Goal: Complete application form: Complete application form

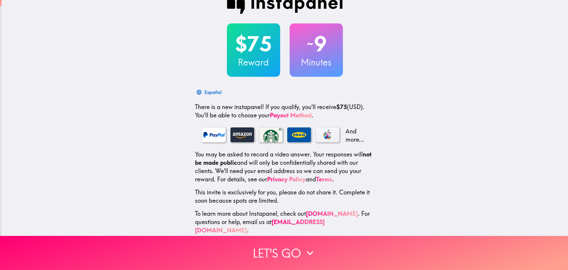
scroll to position [19, 0]
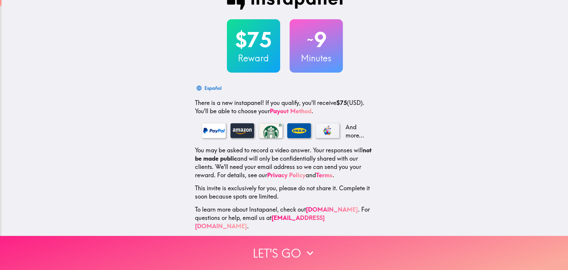
click at [288, 249] on button "Let's go" at bounding box center [284, 253] width 568 height 34
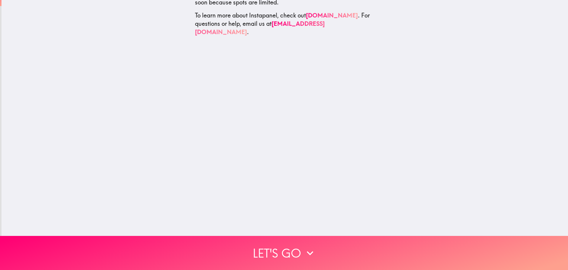
scroll to position [0, 0]
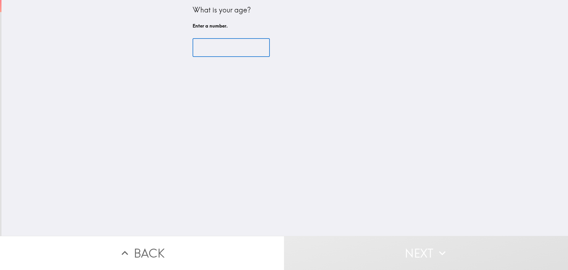
click at [200, 52] on input "number" at bounding box center [231, 47] width 77 height 18
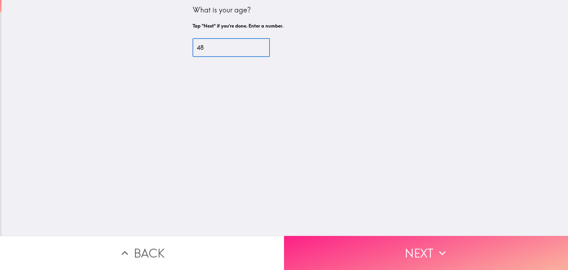
type input "48"
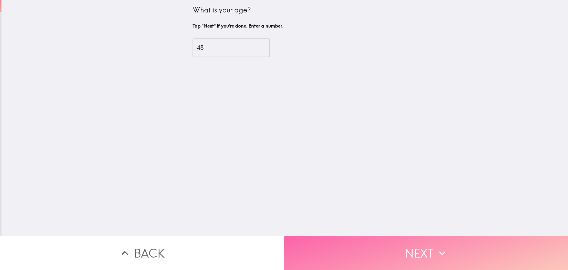
click at [426, 250] on button "Next" at bounding box center [426, 253] width 284 height 34
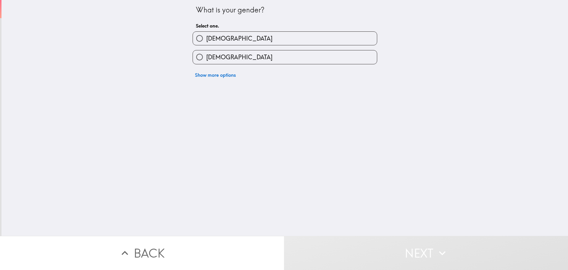
click at [194, 39] on input "[DEMOGRAPHIC_DATA]" at bounding box center [199, 38] width 13 height 13
radio input "true"
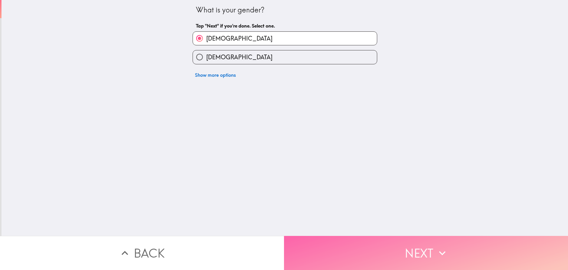
click at [415, 246] on button "Next" at bounding box center [426, 253] width 284 height 34
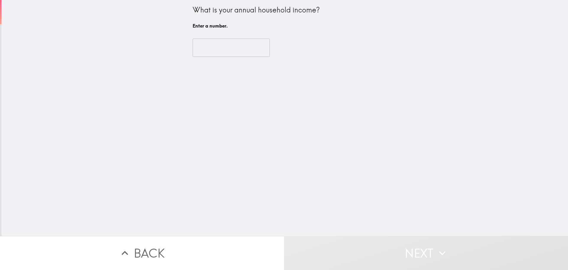
click at [218, 46] on input "number" at bounding box center [231, 47] width 77 height 18
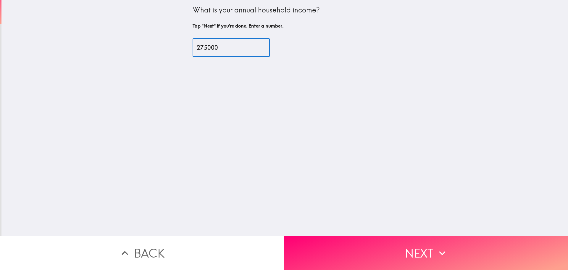
click at [202, 49] on input "275000" at bounding box center [231, 47] width 77 height 18
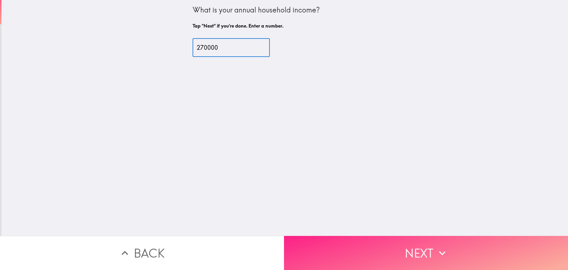
type input "270000"
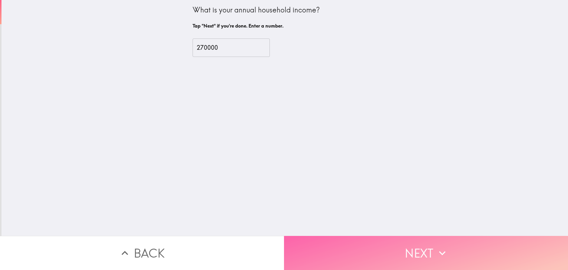
click at [419, 254] on button "Next" at bounding box center [426, 253] width 284 height 34
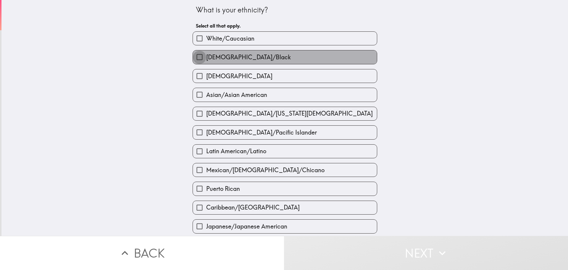
click at [193, 55] on input "[DEMOGRAPHIC_DATA]/Black" at bounding box center [199, 56] width 13 height 13
checkbox input "true"
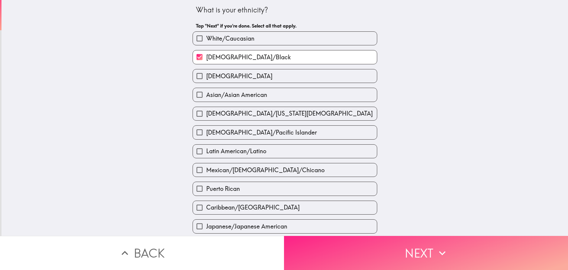
click at [429, 248] on button "Next" at bounding box center [426, 253] width 284 height 34
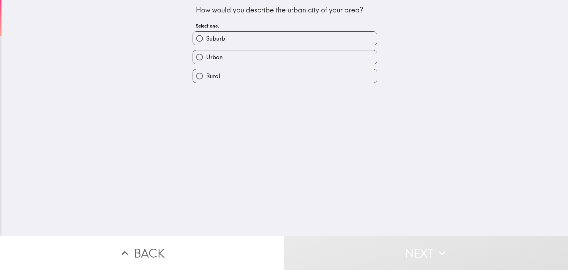
click at [195, 39] on input "Suburb" at bounding box center [199, 38] width 13 height 13
radio input "true"
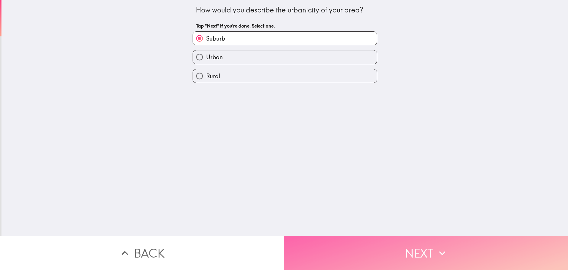
click at [404, 248] on button "Next" at bounding box center [426, 253] width 284 height 34
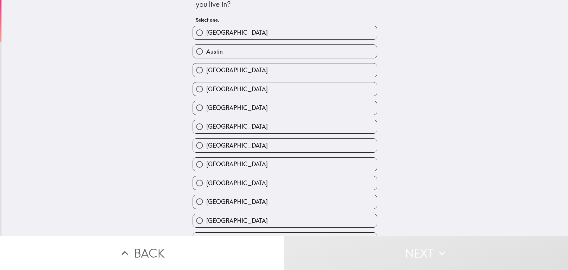
scroll to position [30, 0]
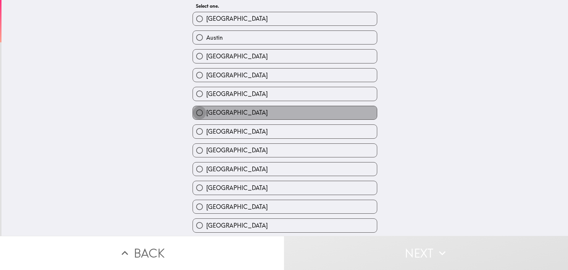
click at [195, 113] on input "[GEOGRAPHIC_DATA]" at bounding box center [199, 112] width 13 height 13
radio input "true"
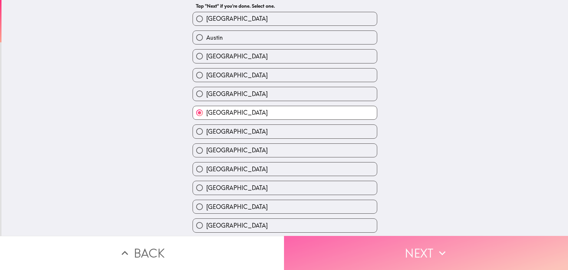
click at [403, 256] on button "Next" at bounding box center [426, 253] width 284 height 34
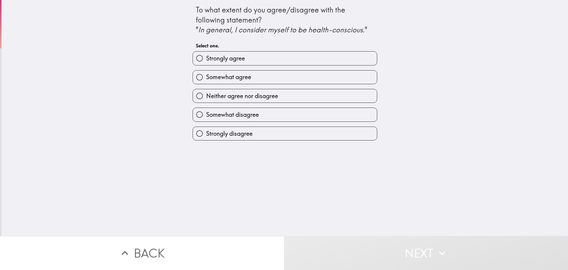
click at [206, 76] on span "Somewhat agree" at bounding box center [228, 77] width 45 height 8
click at [206, 76] on input "Somewhat agree" at bounding box center [199, 76] width 13 height 13
radio input "true"
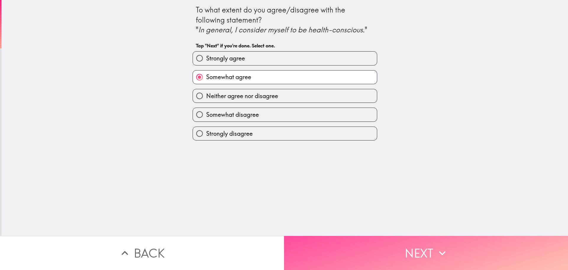
drag, startPoint x: 415, startPoint y: 255, endPoint x: 437, endPoint y: 191, distance: 67.5
click at [416, 253] on button "Next" at bounding box center [426, 253] width 284 height 34
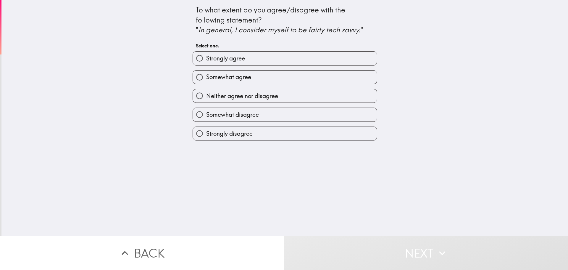
click at [198, 55] on input "Strongly agree" at bounding box center [199, 58] width 13 height 13
radio input "true"
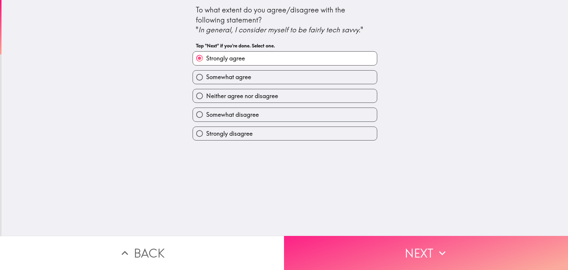
click at [387, 240] on button "Next" at bounding box center [426, 253] width 284 height 34
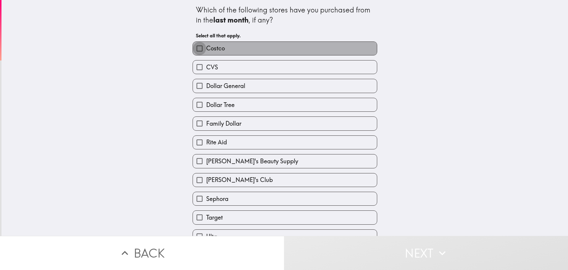
click at [194, 48] on input "Costco" at bounding box center [199, 48] width 13 height 13
checkbox input "true"
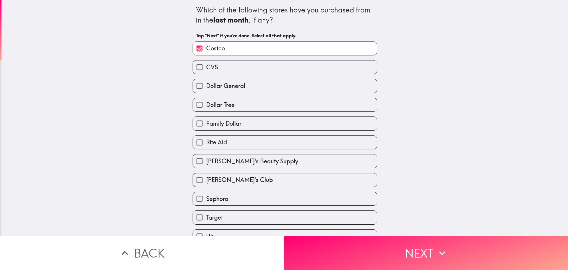
drag, startPoint x: 195, startPoint y: 65, endPoint x: 189, endPoint y: 82, distance: 17.7
click at [194, 68] on input "CVS" at bounding box center [199, 66] width 13 height 13
checkbox input "true"
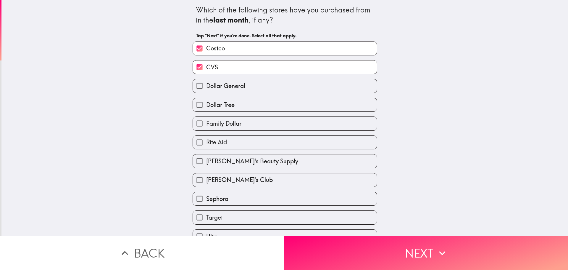
click at [195, 86] on input "Dollar General" at bounding box center [199, 85] width 13 height 13
checkbox input "true"
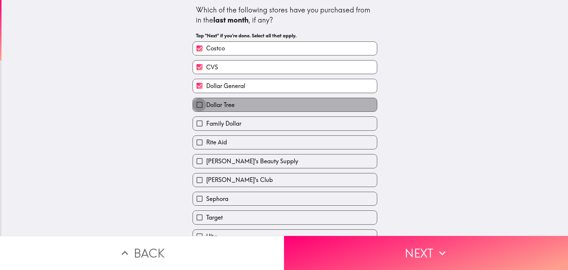
click at [193, 103] on input "Dollar Tree" at bounding box center [199, 104] width 13 height 13
checkbox input "true"
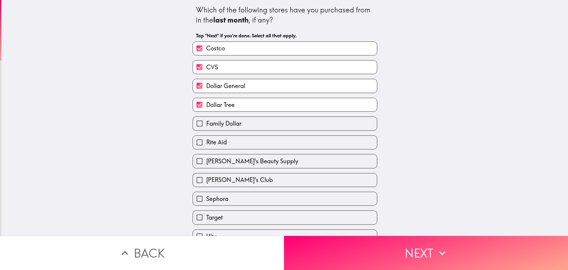
click at [199, 125] on input "Family Dollar" at bounding box center [199, 123] width 13 height 13
checkbox input "true"
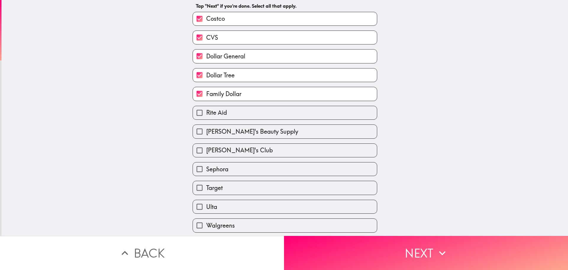
click at [196, 156] on input "[PERSON_NAME]'s Club" at bounding box center [199, 150] width 13 height 13
checkbox input "true"
click at [196, 169] on input "Sephora" at bounding box center [199, 168] width 13 height 13
checkbox input "true"
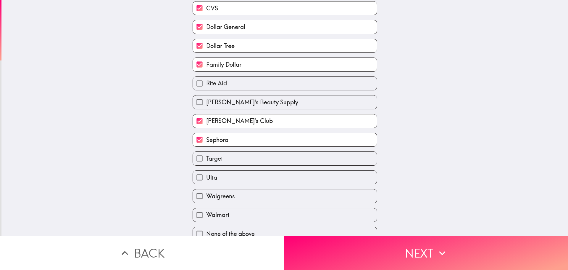
scroll to position [59, 0]
click at [197, 195] on input "Walgreens" at bounding box center [199, 195] width 13 height 13
checkbox input "true"
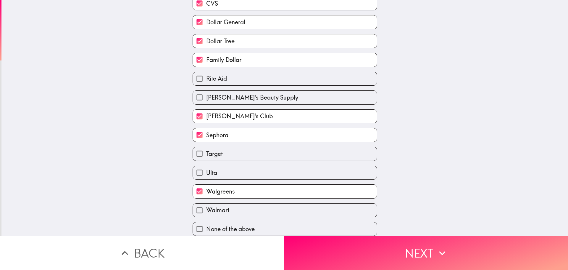
click at [197, 204] on input "Walmart" at bounding box center [199, 209] width 13 height 13
checkbox input "true"
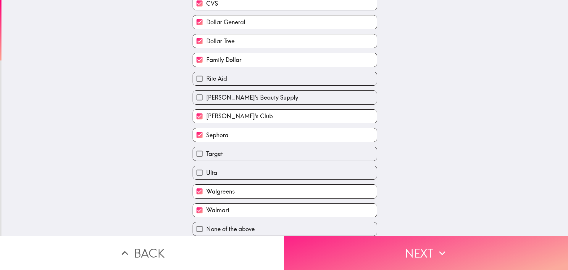
click at [349, 248] on button "Next" at bounding box center [426, 253] width 284 height 34
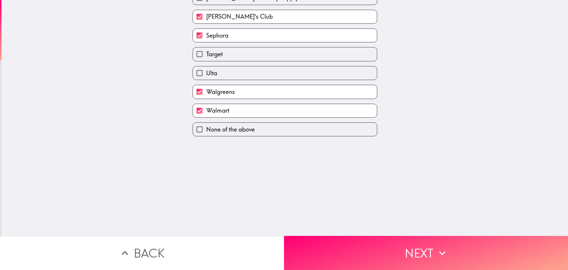
scroll to position [0, 0]
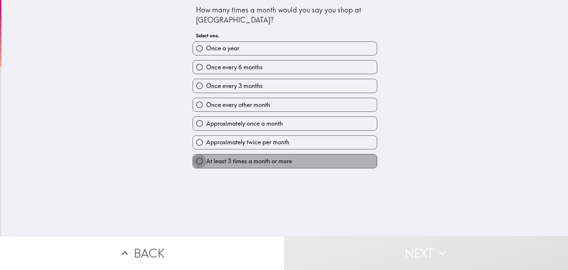
click at [193, 162] on input "At least 3 times a month or more" at bounding box center [199, 160] width 13 height 13
radio input "true"
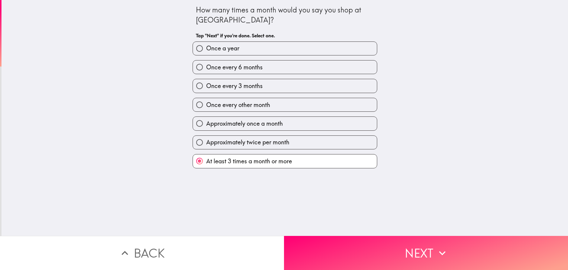
click at [420, 253] on button "Next" at bounding box center [426, 253] width 284 height 34
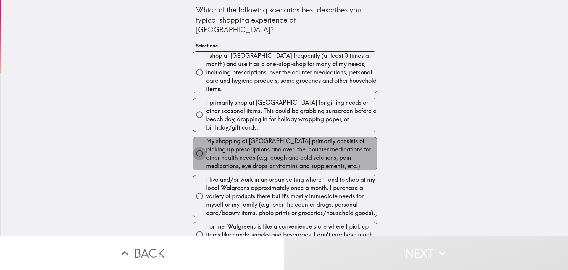
click at [193, 147] on input "My shopping at [GEOGRAPHIC_DATA] primarily consists of picking up prescriptions…" at bounding box center [199, 153] width 13 height 13
radio input "true"
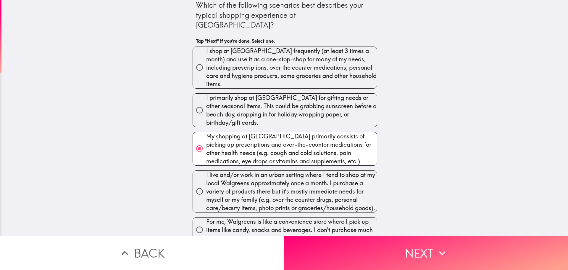
scroll to position [6, 0]
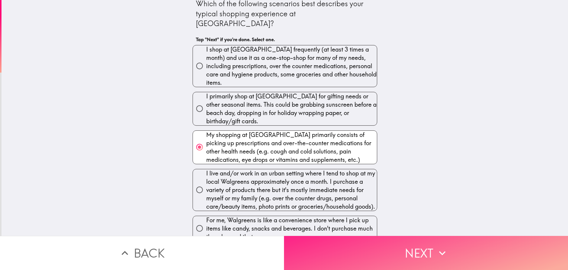
click at [380, 242] on button "Next" at bounding box center [426, 253] width 284 height 34
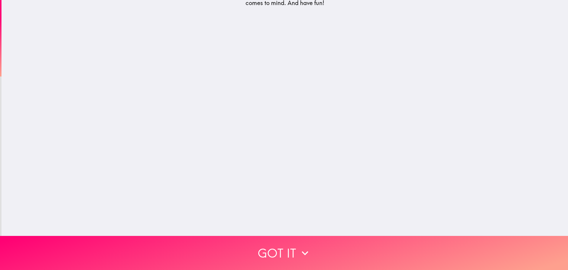
scroll to position [0, 0]
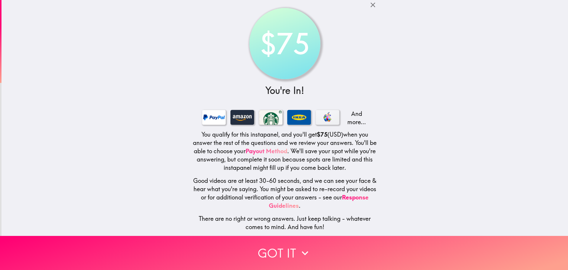
scroll to position [6, 0]
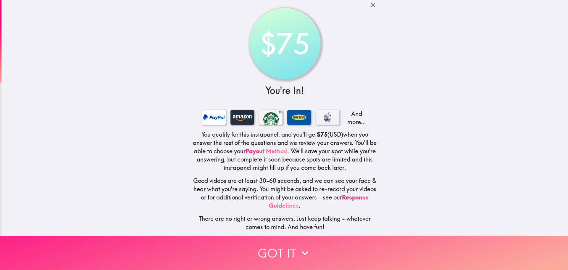
click at [288, 245] on button "Got it" at bounding box center [284, 253] width 568 height 34
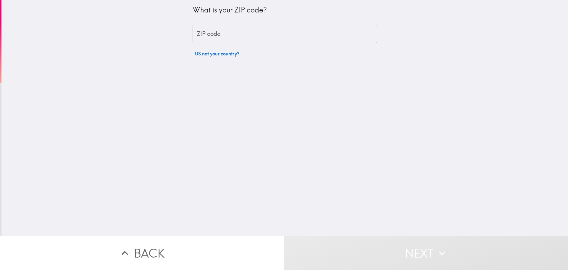
scroll to position [0, 0]
click at [216, 36] on input "ZIP code" at bounding box center [285, 34] width 185 height 18
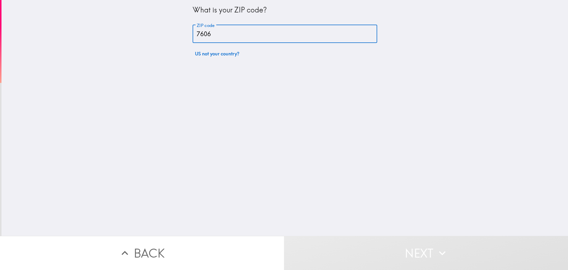
type input "76063"
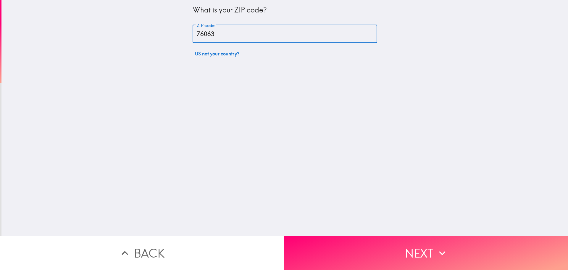
drag, startPoint x: 419, startPoint y: 247, endPoint x: 435, endPoint y: 230, distance: 23.0
click at [419, 247] on button "Next" at bounding box center [426, 253] width 284 height 34
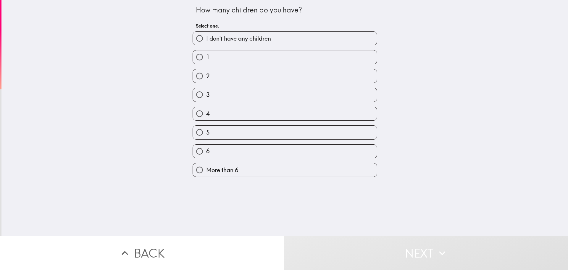
click at [194, 35] on input "I don't have any children" at bounding box center [199, 38] width 13 height 13
radio input "true"
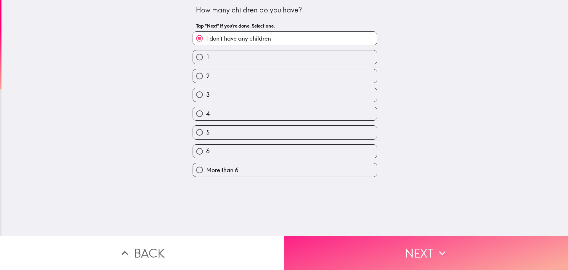
click at [344, 240] on button "Next" at bounding box center [426, 253] width 284 height 34
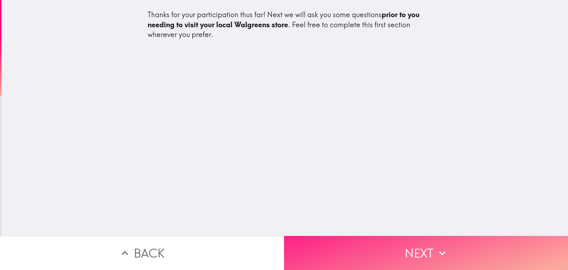
click at [389, 243] on button "Next" at bounding box center [426, 253] width 284 height 34
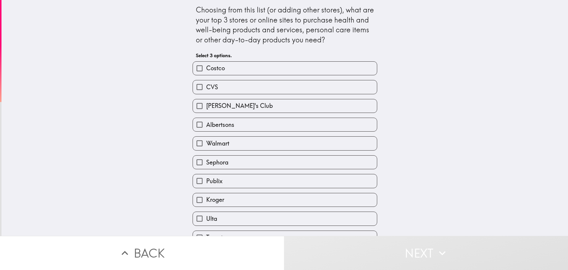
click at [193, 65] on input "Costco" at bounding box center [199, 68] width 13 height 13
checkbox input "true"
click at [193, 86] on input "CVS" at bounding box center [199, 86] width 13 height 13
checkbox input "true"
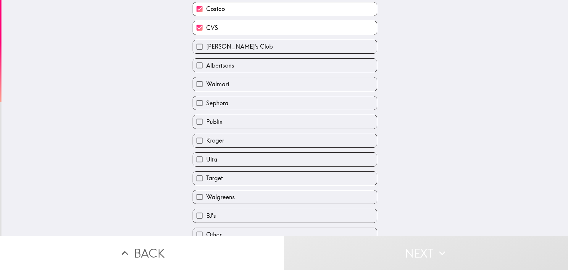
scroll to position [69, 0]
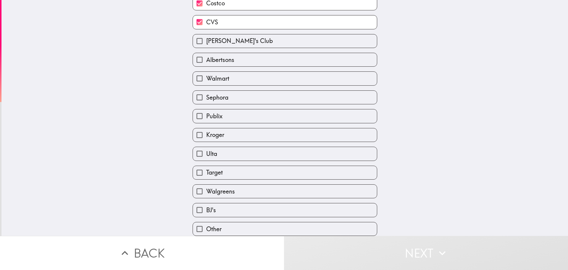
click at [196, 186] on input "Walgreens" at bounding box center [199, 190] width 13 height 13
checkbox input "true"
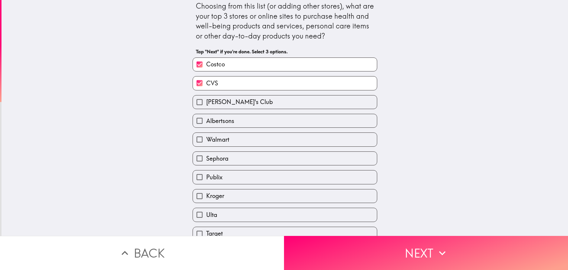
scroll to position [0, 0]
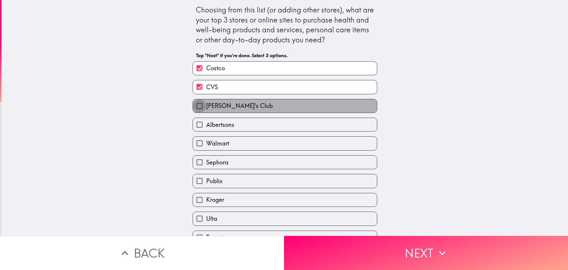
click at [196, 105] on input "[PERSON_NAME]'s Club" at bounding box center [199, 105] width 13 height 13
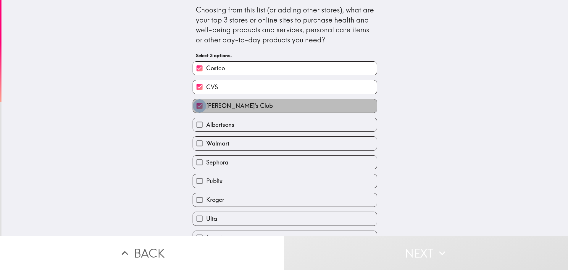
click at [196, 105] on input "[PERSON_NAME]'s Club" at bounding box center [199, 105] width 13 height 13
checkbox input "false"
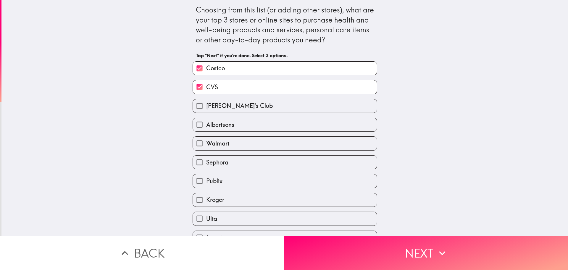
click at [196, 86] on input "CVS" at bounding box center [199, 86] width 13 height 13
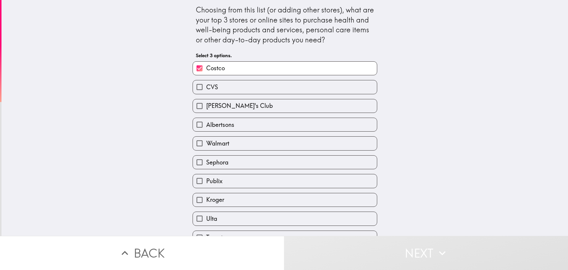
click at [196, 85] on input "CVS" at bounding box center [199, 86] width 13 height 13
checkbox input "true"
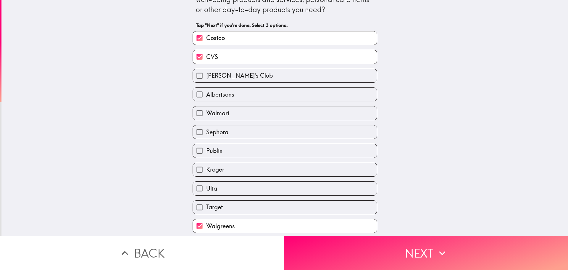
scroll to position [69, 0]
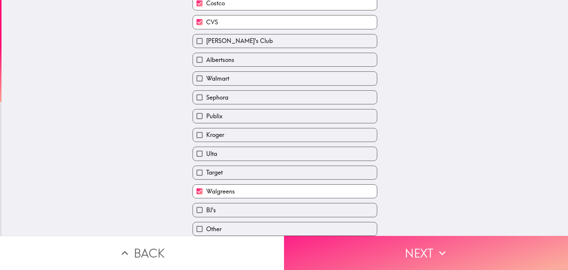
click at [384, 250] on button "Next" at bounding box center [426, 253] width 284 height 34
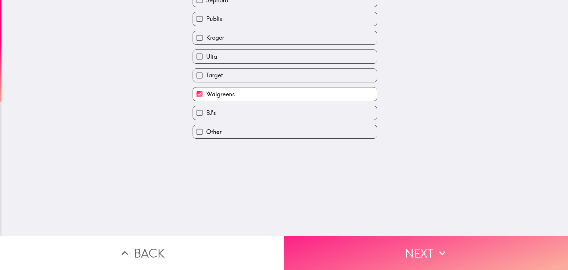
scroll to position [0, 0]
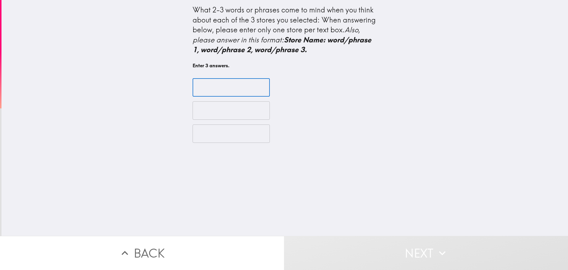
click at [232, 82] on input "text" at bounding box center [231, 87] width 77 height 18
type input "Costco Quality, Customer service, Value"
click at [208, 109] on input "text" at bounding box center [231, 110] width 77 height 18
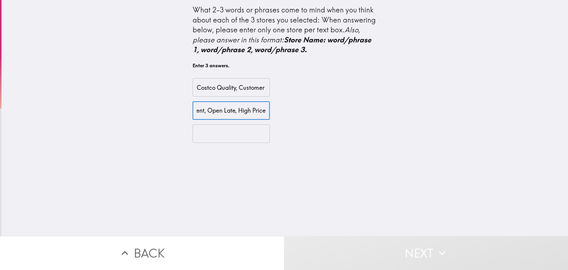
scroll to position [0, 44]
type input "CVS, Convenient, Open Late, High Price"
click at [238, 128] on input "text" at bounding box center [231, 133] width 77 height 18
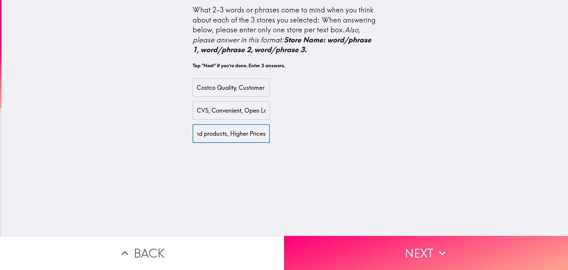
scroll to position [0, 113]
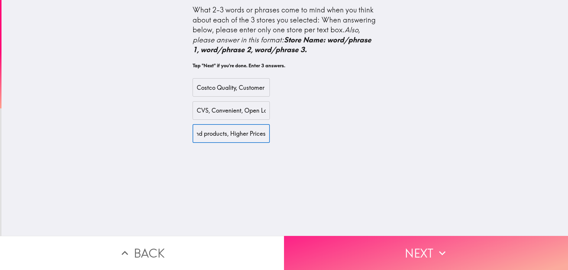
type input "Walgreens, Convenient, Quality Off Brand products, Higher Prices"
click at [396, 241] on button "Next" at bounding box center [426, 253] width 284 height 34
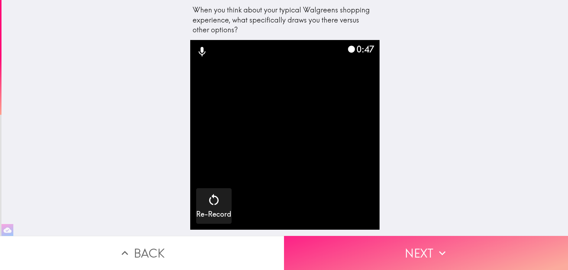
click at [356, 246] on button "Next" at bounding box center [426, 253] width 284 height 34
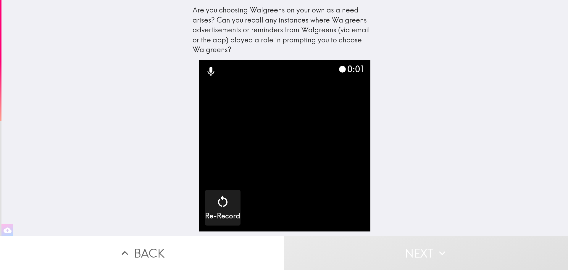
drag, startPoint x: 222, startPoint y: 249, endPoint x: 224, endPoint y: 239, distance: 10.6
click at [221, 245] on button "Back" at bounding box center [142, 253] width 284 height 34
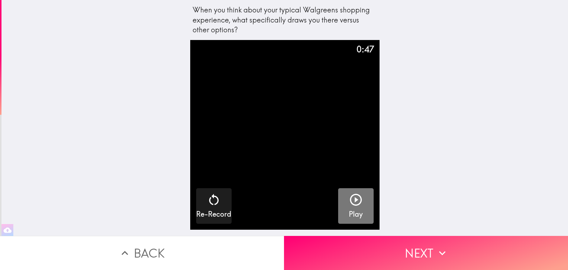
click at [350, 198] on icon "button" at bounding box center [356, 199] width 14 height 14
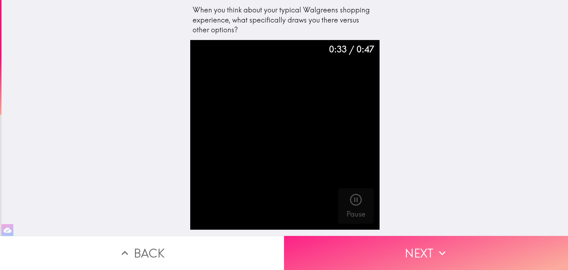
click at [379, 245] on button "Next" at bounding box center [426, 253] width 284 height 34
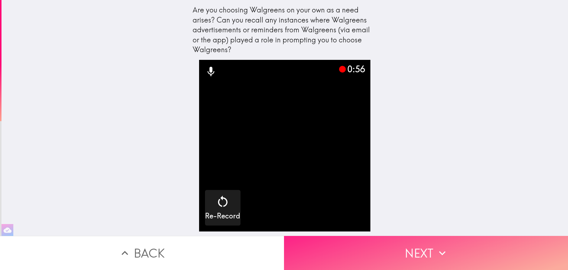
click at [379, 248] on button "Next" at bounding box center [426, 253] width 284 height 34
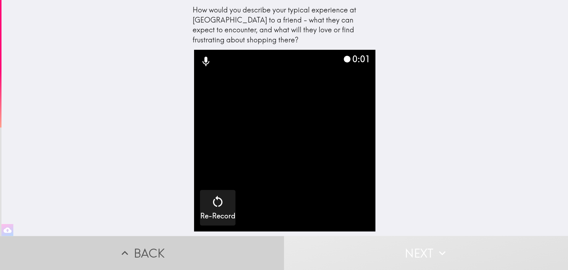
drag, startPoint x: 198, startPoint y: 243, endPoint x: 258, endPoint y: 232, distance: 61.7
click at [198, 243] on button "Back" at bounding box center [142, 253] width 284 height 34
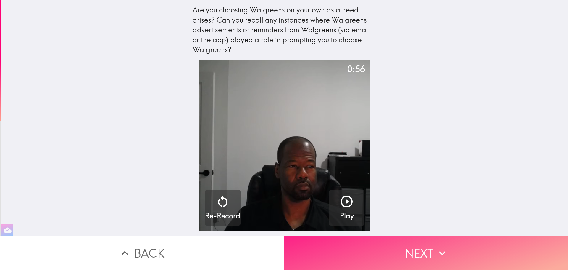
click at [354, 243] on button "Next" at bounding box center [426, 253] width 284 height 34
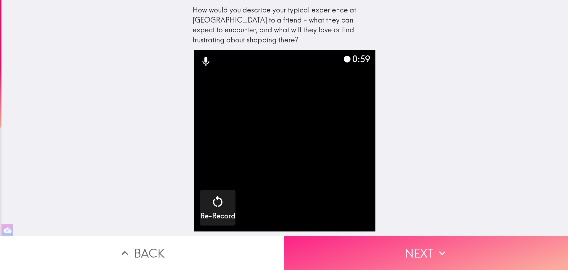
click at [354, 245] on button "Next" at bounding box center [426, 253] width 284 height 34
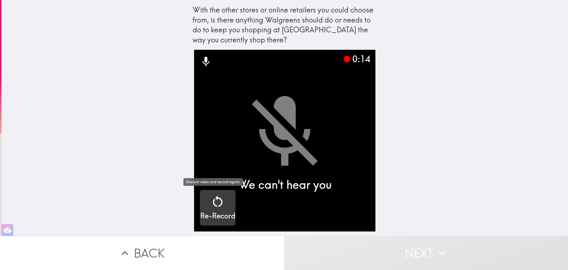
click at [211, 209] on div "button" at bounding box center [218, 202] width 14 height 17
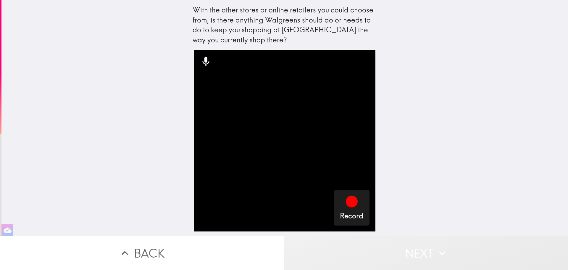
click at [387, 246] on button "Next" at bounding box center [426, 253] width 284 height 34
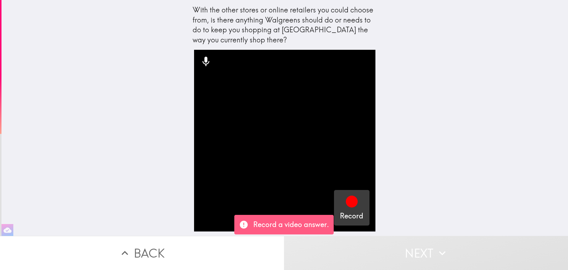
click at [346, 202] on icon "button" at bounding box center [352, 201] width 12 height 12
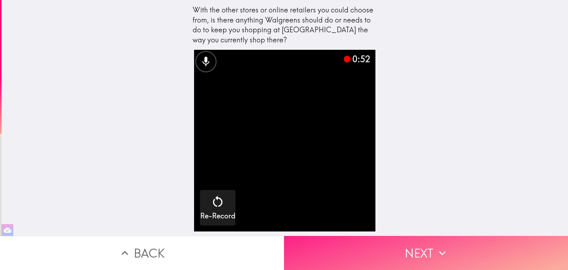
click at [368, 242] on button "Next" at bounding box center [426, 253] width 284 height 34
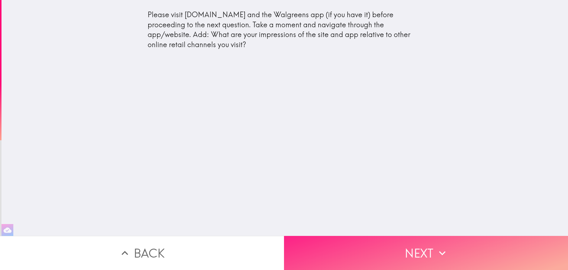
click at [421, 246] on button "Next" at bounding box center [426, 253] width 284 height 34
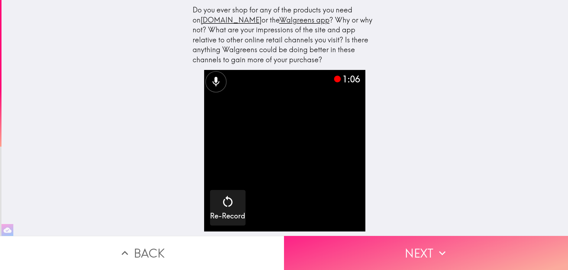
click at [392, 248] on button "Next" at bounding box center [426, 253] width 284 height 34
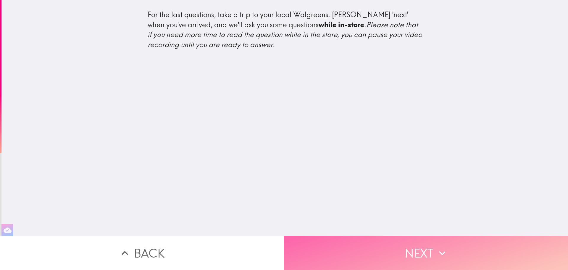
click at [395, 245] on button "Next" at bounding box center [426, 253] width 284 height 34
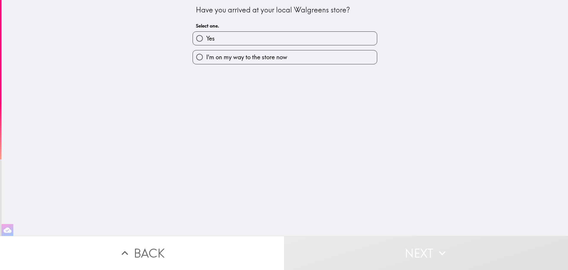
click at [197, 56] on input "I'm on my way to the store now" at bounding box center [199, 56] width 13 height 13
radio input "true"
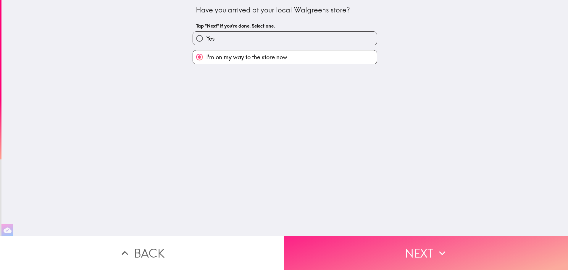
click at [369, 240] on button "Next" at bounding box center [426, 253] width 284 height 34
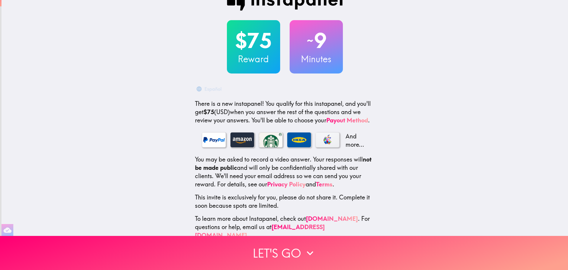
scroll to position [27, 0]
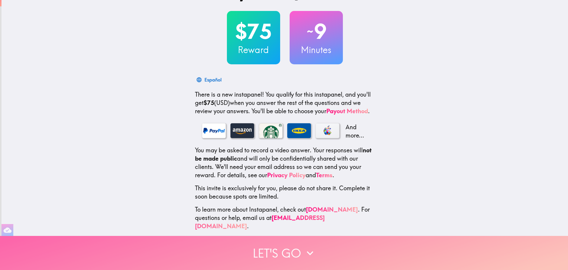
click at [276, 245] on button "Let's go" at bounding box center [284, 253] width 568 height 34
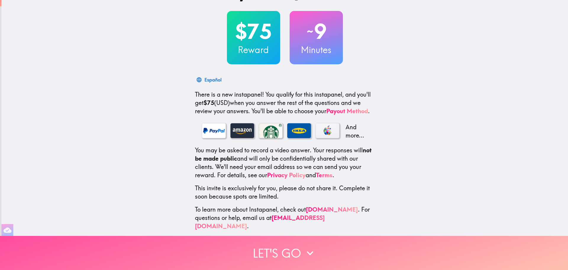
scroll to position [0, 0]
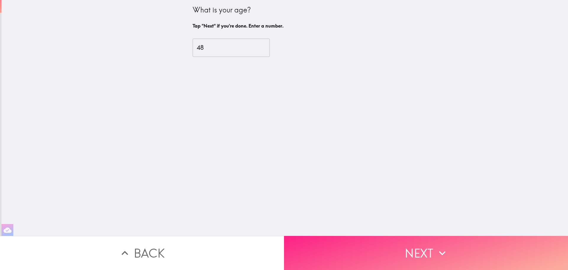
click at [372, 241] on button "Next" at bounding box center [426, 253] width 284 height 34
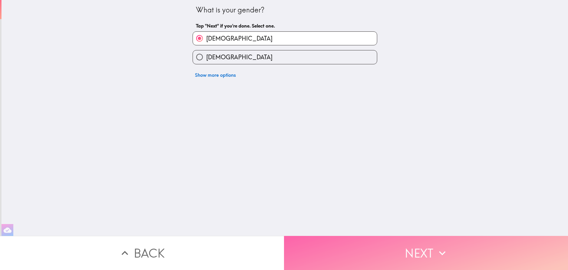
click at [377, 248] on button "Next" at bounding box center [426, 253] width 284 height 34
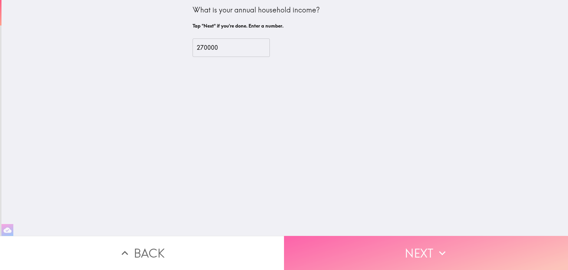
click at [377, 248] on button "Next" at bounding box center [426, 253] width 284 height 34
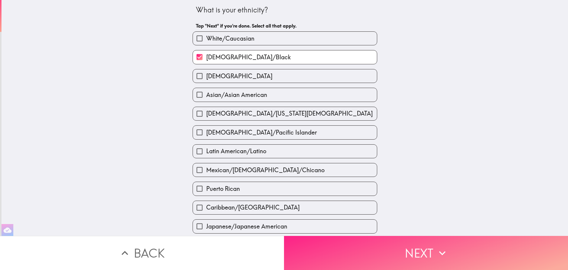
click at [377, 248] on button "Next" at bounding box center [426, 253] width 284 height 34
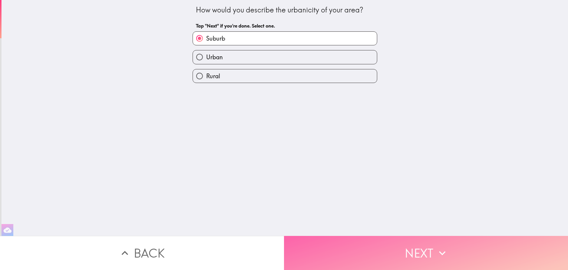
click at [377, 248] on button "Next" at bounding box center [426, 253] width 284 height 34
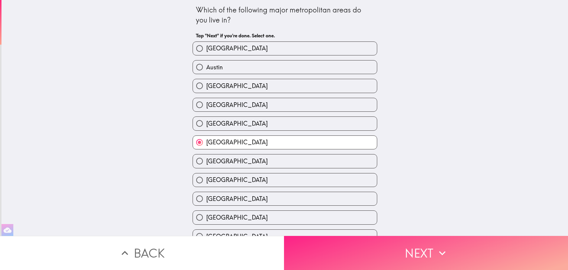
click at [377, 248] on button "Next" at bounding box center [426, 253] width 284 height 34
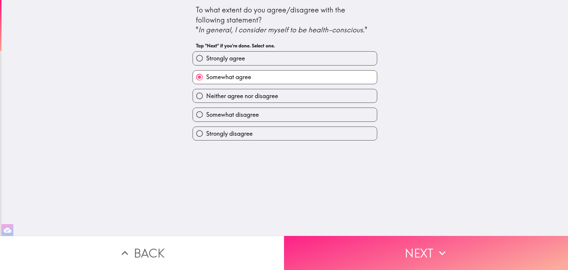
click at [377, 248] on button "Next" at bounding box center [426, 253] width 284 height 34
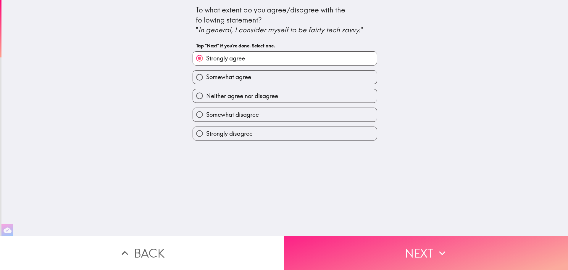
click at [377, 248] on button "Next" at bounding box center [426, 253] width 284 height 34
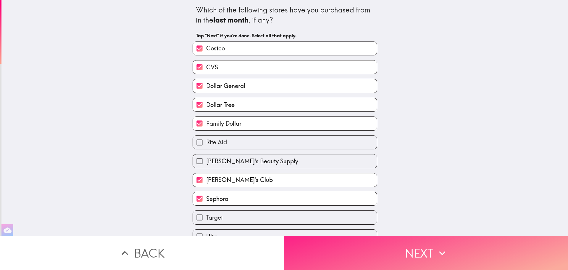
click at [377, 248] on button "Next" at bounding box center [426, 253] width 284 height 34
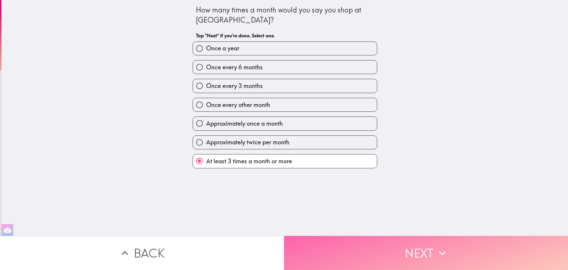
click at [377, 248] on button "Next" at bounding box center [426, 253] width 284 height 34
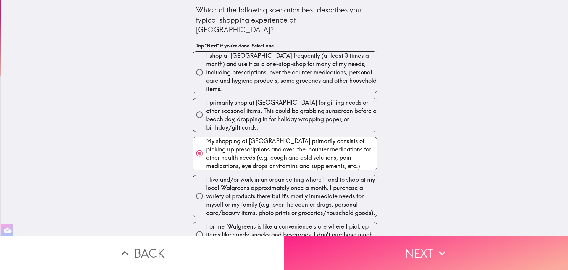
click at [377, 248] on button "Next" at bounding box center [426, 253] width 284 height 34
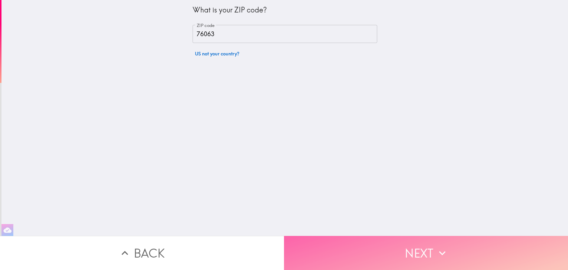
click at [377, 248] on button "Next" at bounding box center [426, 253] width 284 height 34
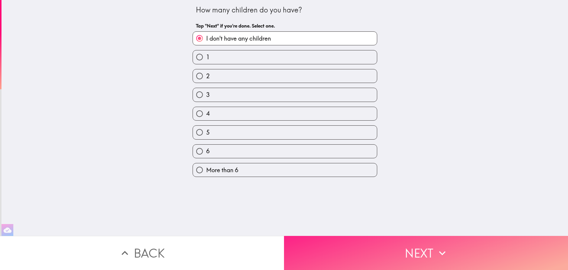
click at [377, 248] on button "Next" at bounding box center [426, 253] width 284 height 34
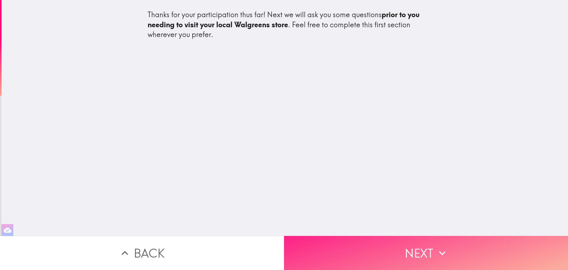
click at [377, 248] on button "Next" at bounding box center [426, 253] width 284 height 34
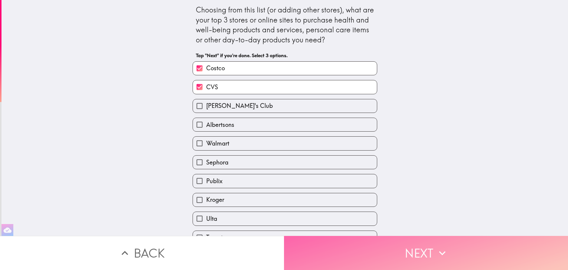
click at [377, 248] on button "Next" at bounding box center [426, 253] width 284 height 34
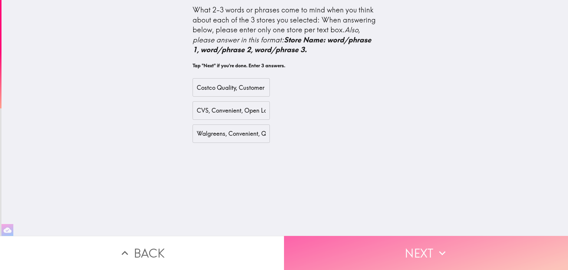
click at [377, 248] on button "Next" at bounding box center [426, 253] width 284 height 34
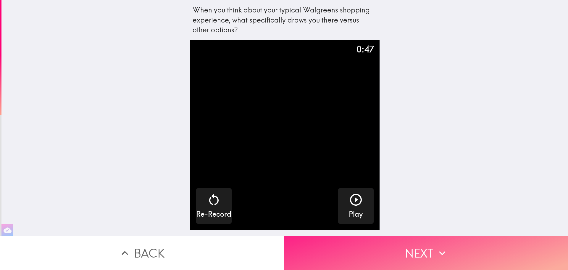
click at [377, 248] on button "Next" at bounding box center [426, 253] width 284 height 34
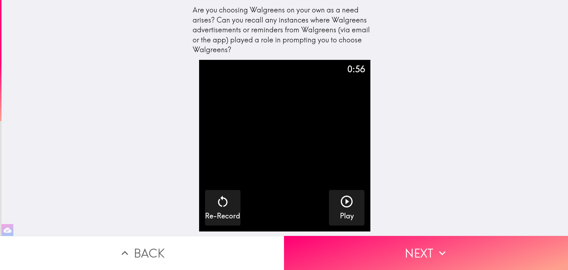
click at [257, 250] on button "Back" at bounding box center [142, 253] width 284 height 34
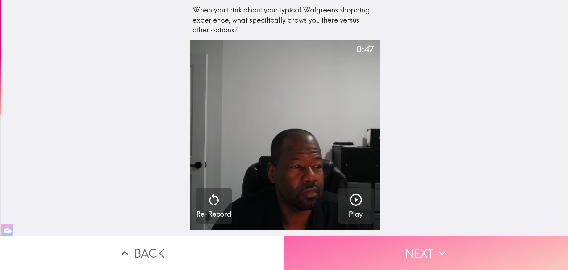
click at [356, 247] on button "Next" at bounding box center [426, 253] width 284 height 34
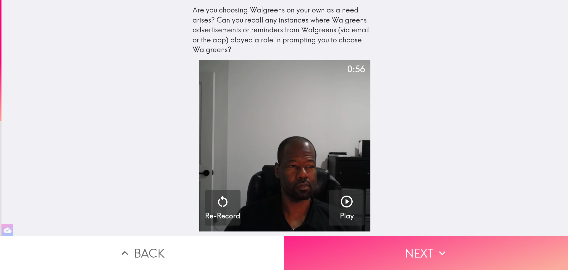
click at [356, 247] on button "Next" at bounding box center [426, 253] width 284 height 34
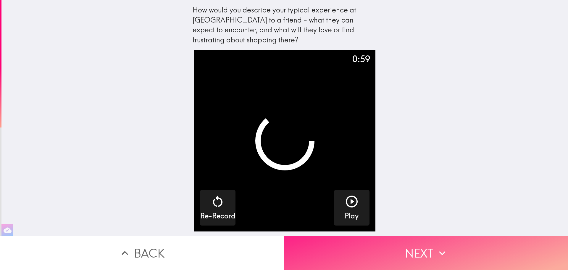
click at [356, 247] on button "Next" at bounding box center [426, 253] width 284 height 34
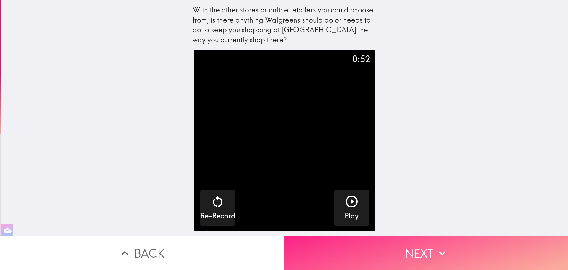
click at [356, 247] on button "Next" at bounding box center [426, 253] width 284 height 34
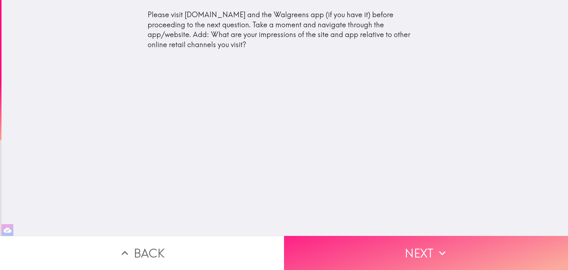
click at [356, 247] on button "Next" at bounding box center [426, 253] width 284 height 34
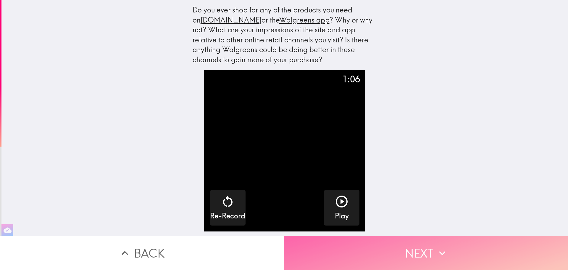
click at [356, 247] on button "Next" at bounding box center [426, 253] width 284 height 34
